Goal: Information Seeking & Learning: Find specific fact

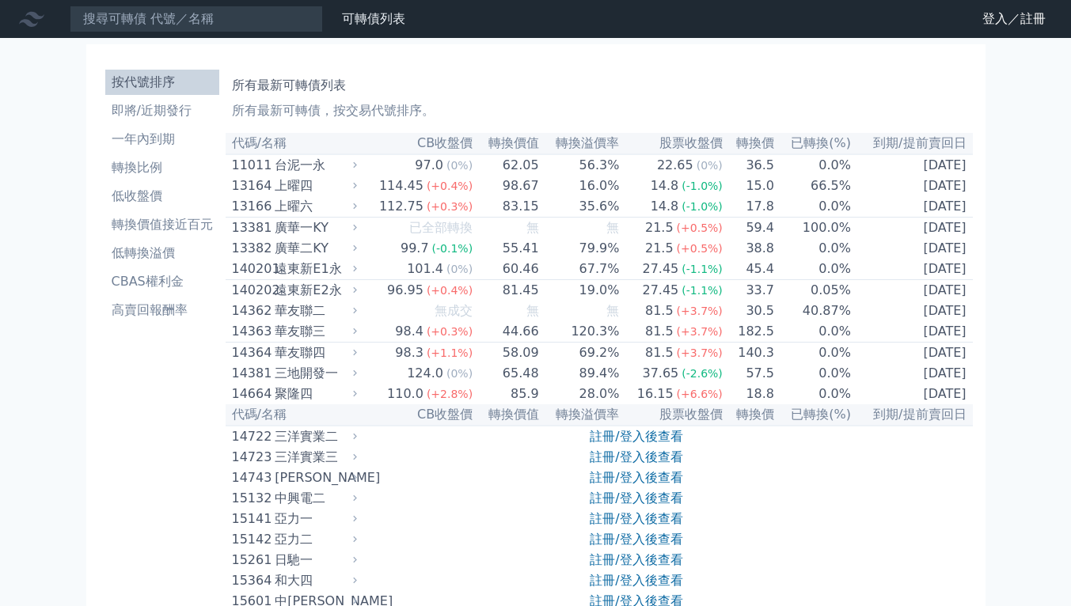
click at [152, 18] on input at bounding box center [196, 19] width 253 height 27
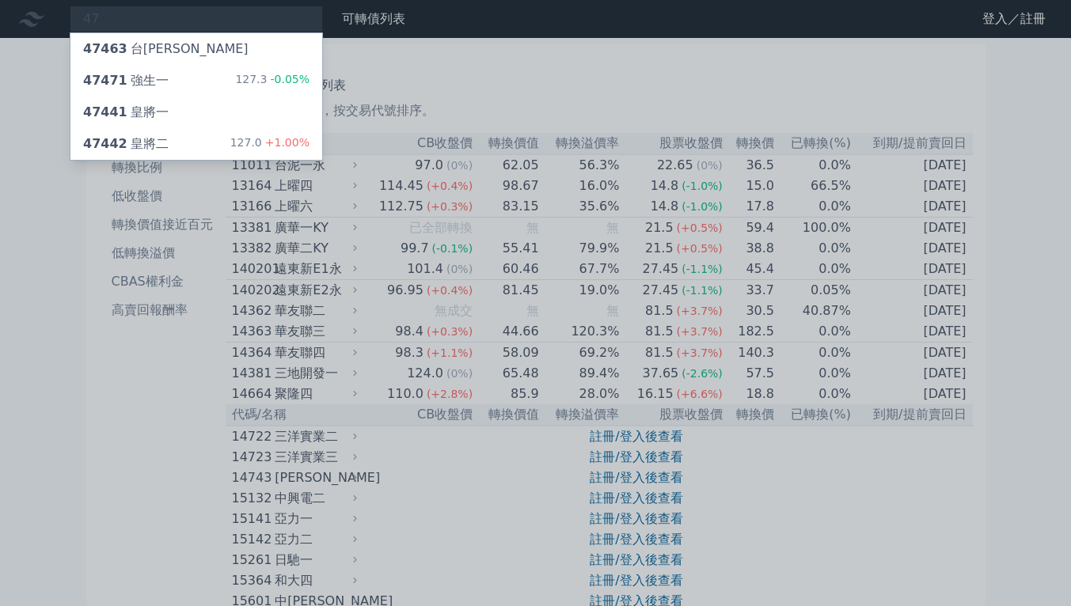
type input "4"
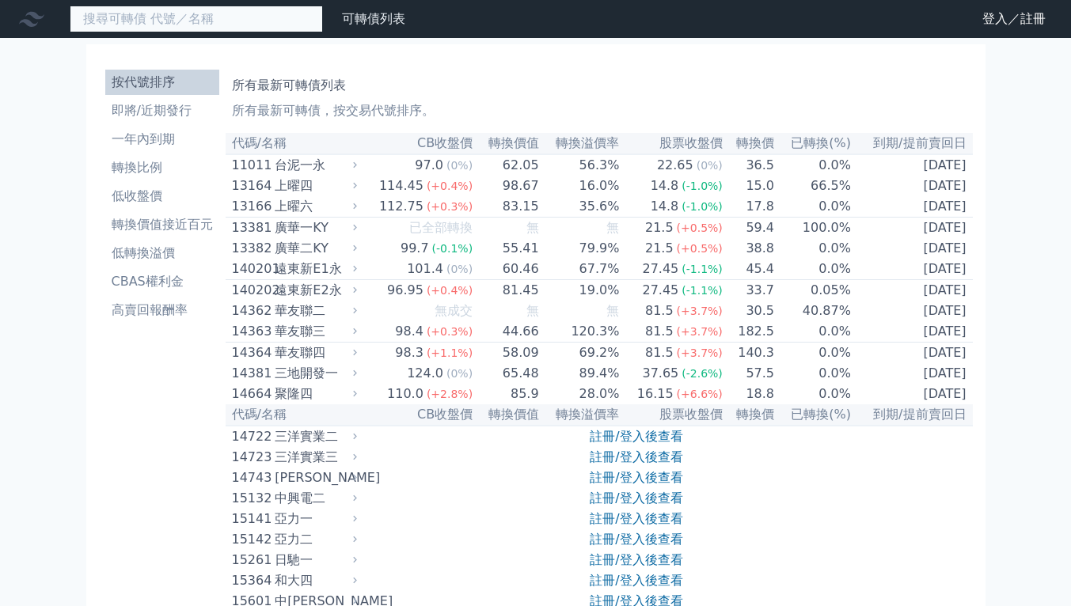
click at [165, 9] on input at bounding box center [196, 19] width 253 height 27
click at [161, 18] on input at bounding box center [196, 19] width 253 height 27
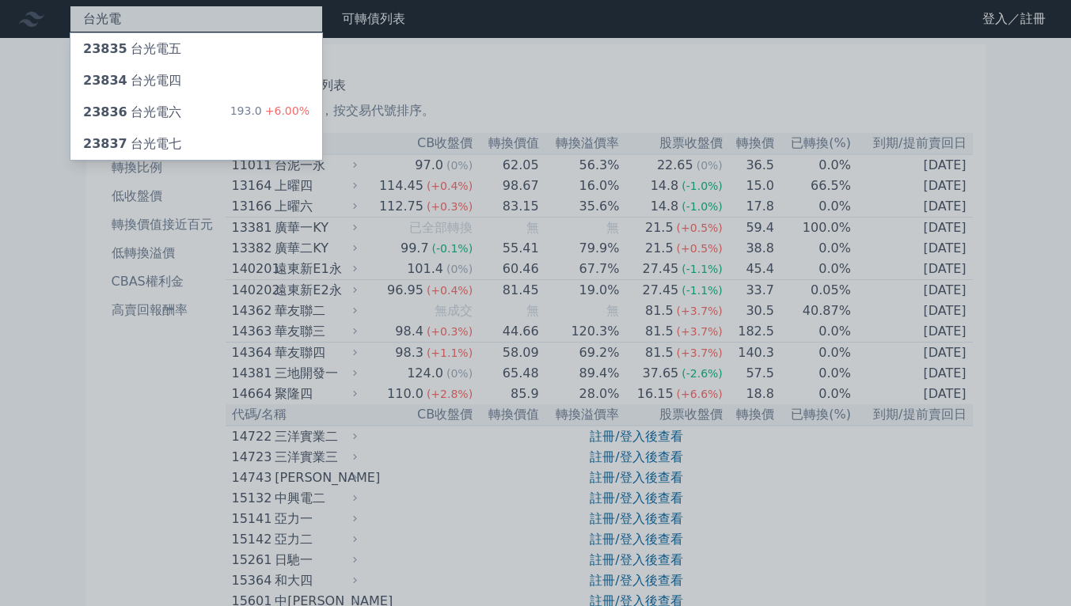
type input "台光電"
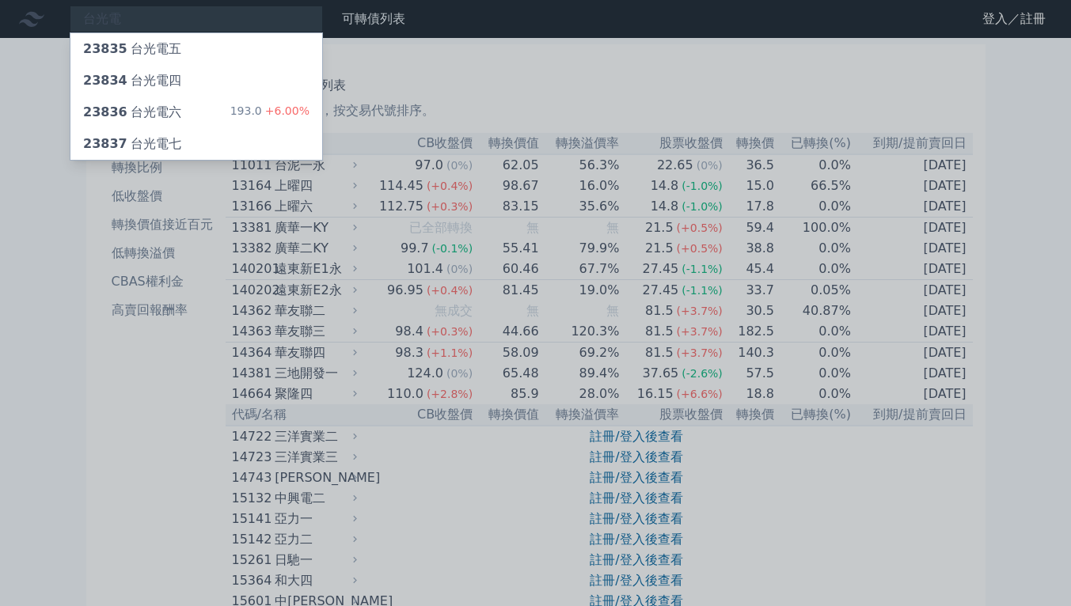
click at [210, 116] on div "23836 台光電六 193.0 +6.00%" at bounding box center [196, 113] width 252 height 32
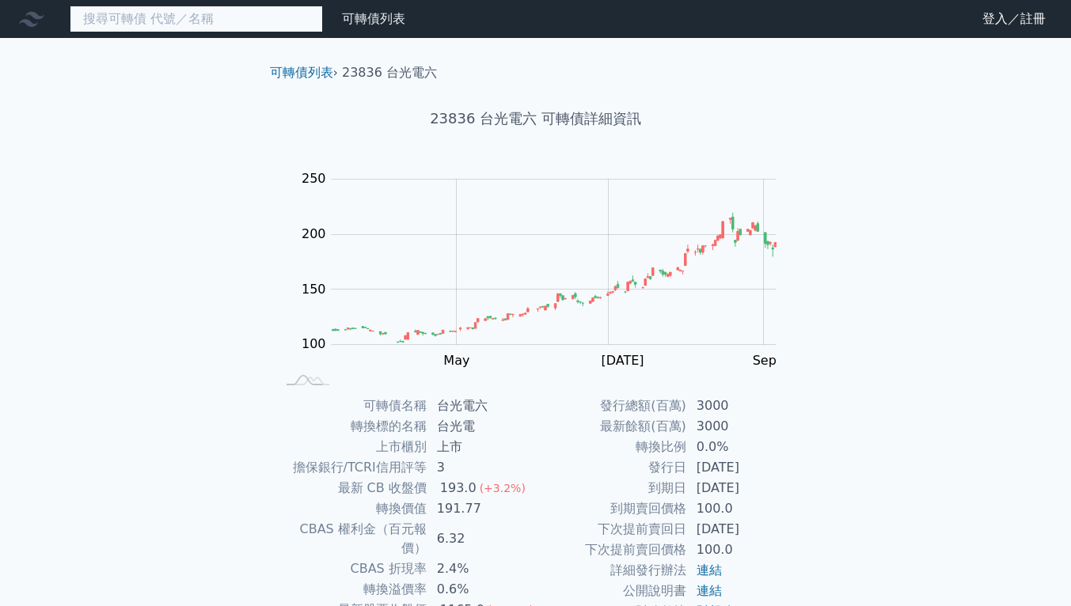
click at [180, 17] on input at bounding box center [196, 19] width 253 height 27
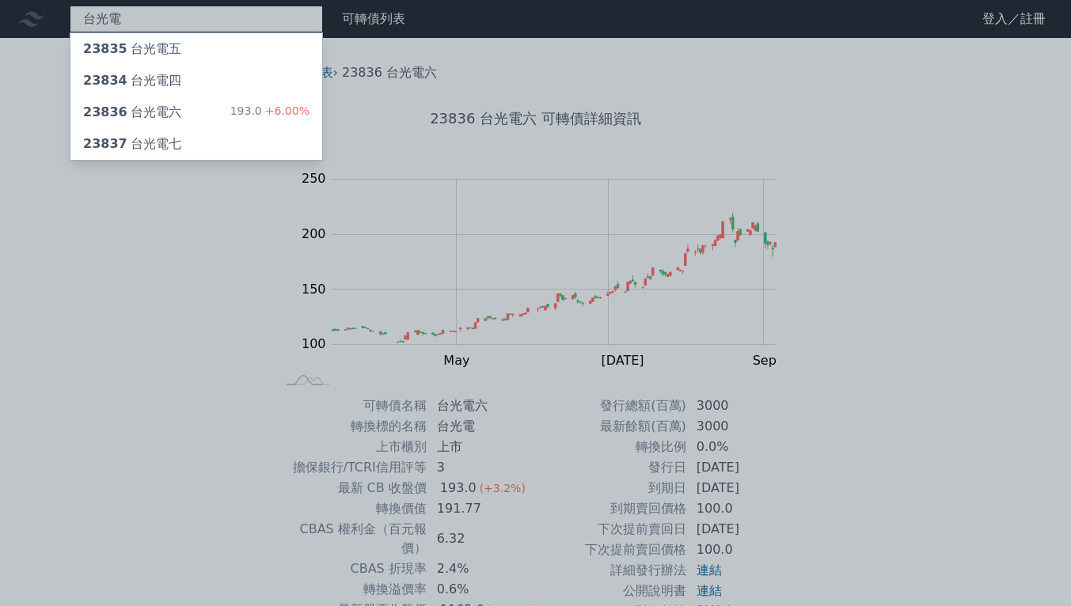
type input "台光電"
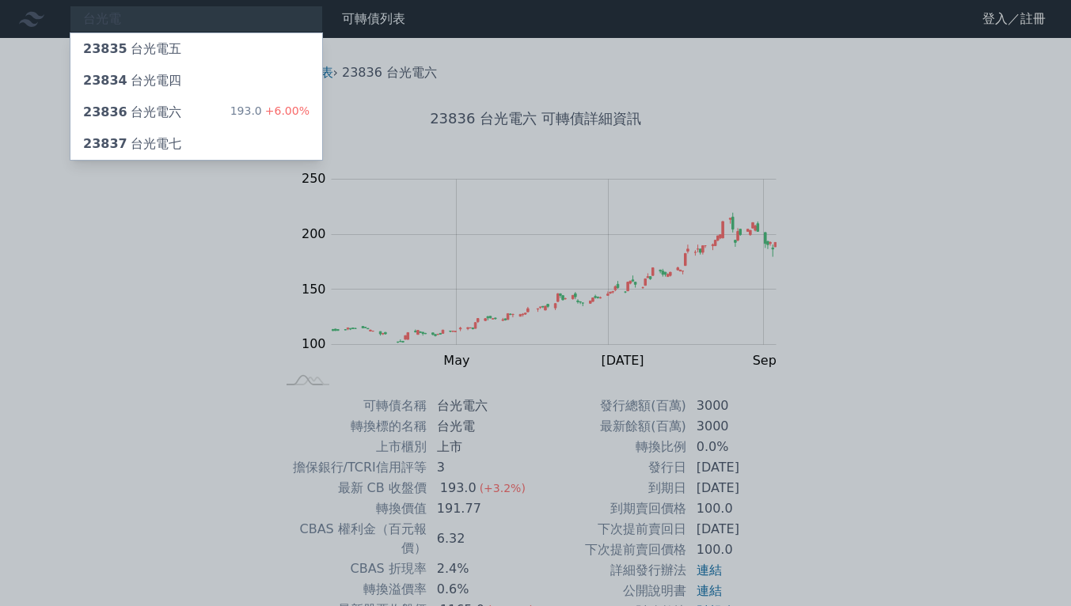
click at [214, 109] on div "23836 台光電六 193.0 +6.00%" at bounding box center [196, 113] width 252 height 32
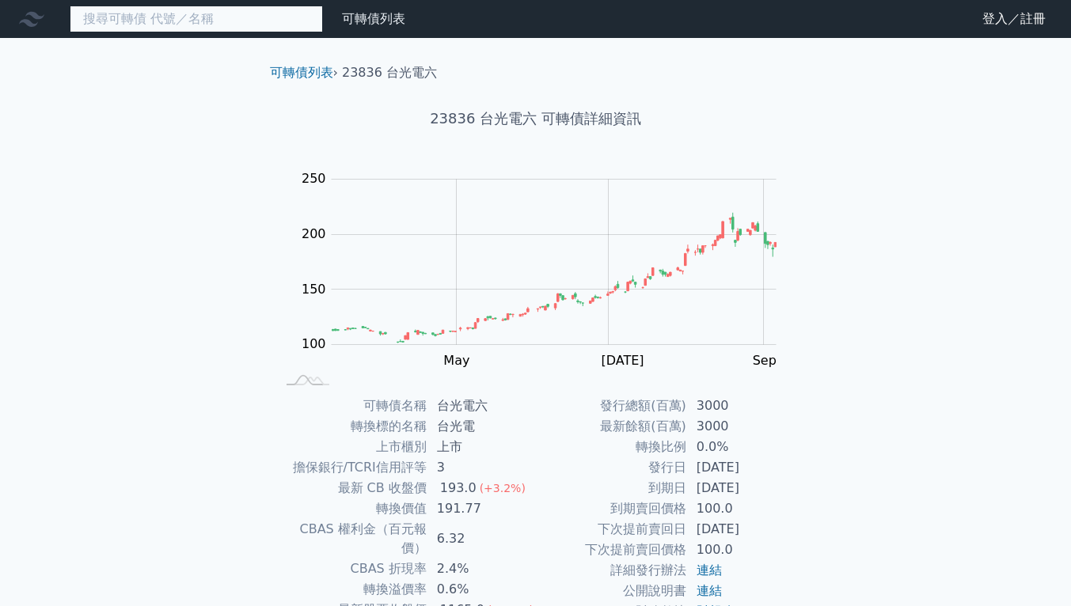
click at [188, 23] on input at bounding box center [196, 19] width 253 height 27
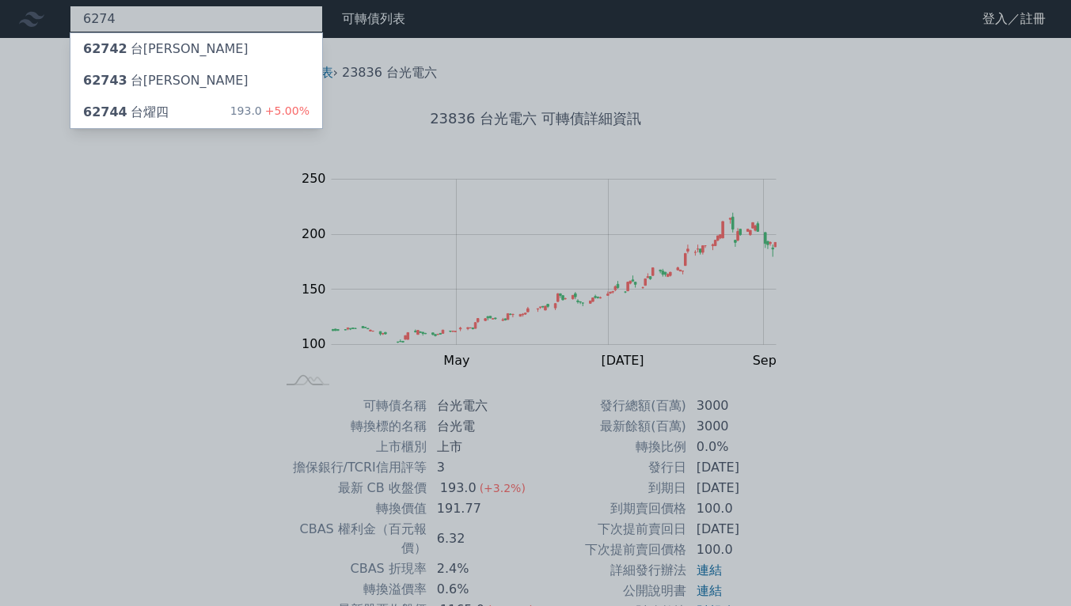
type input "6274"
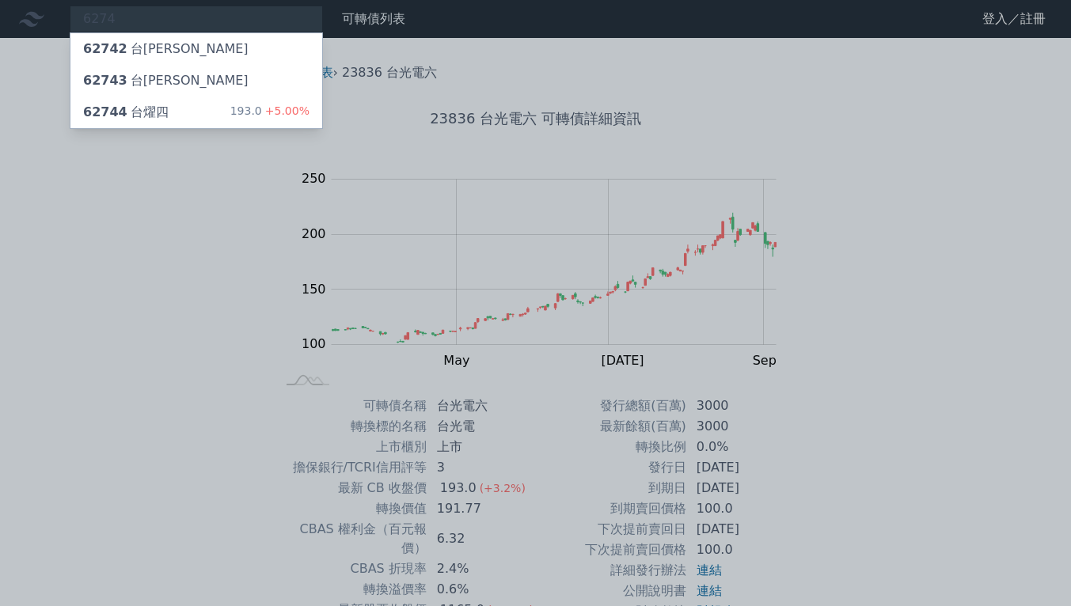
click at [236, 119] on div "62744 台燿四 193.0 +5.00%" at bounding box center [196, 113] width 252 height 32
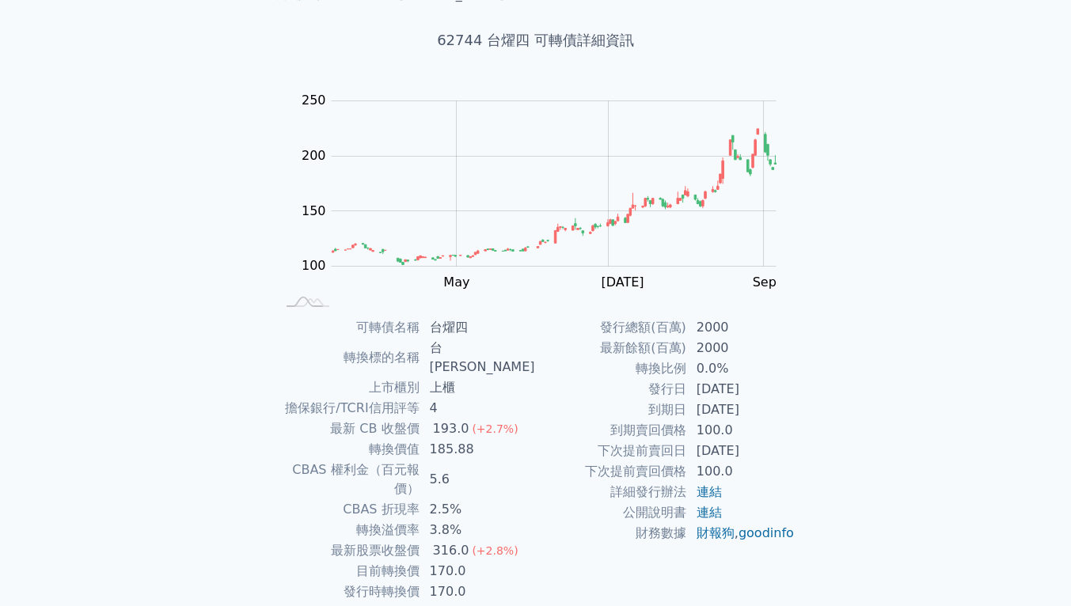
scroll to position [79, 0]
